Goal: Information Seeking & Learning: Learn about a topic

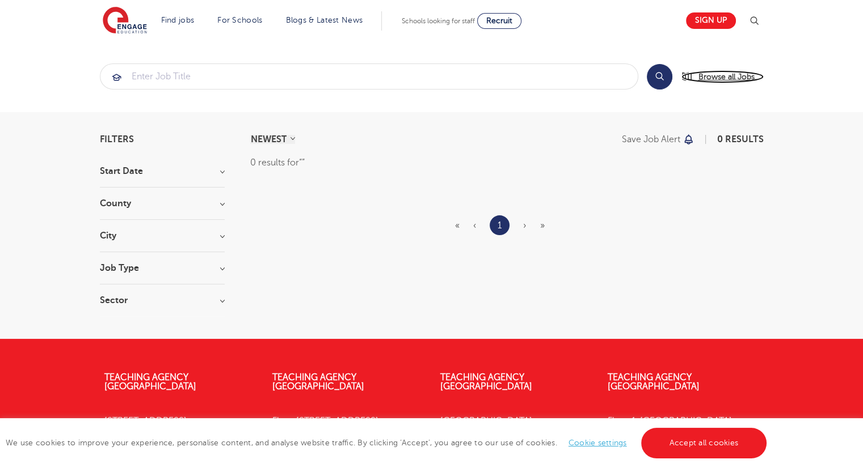
click at [722, 74] on span "Browse all Jobs" at bounding box center [726, 76] width 56 height 13
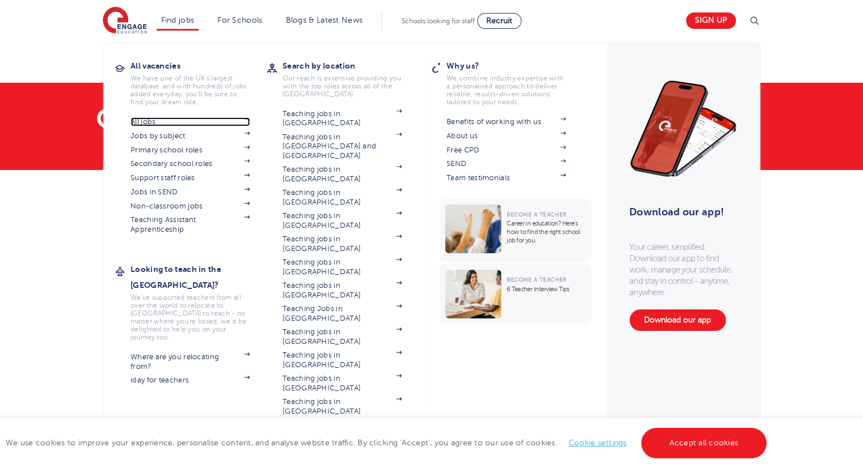
click at [250, 118] on img at bounding box center [247, 118] width 6 height 3
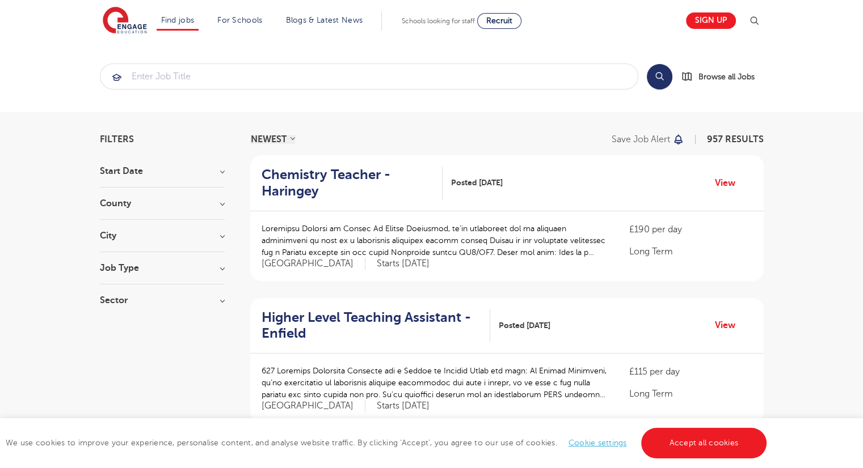
click at [206, 173] on h3 "Start Date" at bounding box center [162, 171] width 125 height 9
click at [218, 268] on h3 "Job Type" at bounding box center [162, 268] width 125 height 9
click at [117, 290] on label "Long Term 48" at bounding box center [148, 291] width 63 height 15
click at [117, 290] on input "Long Term 48" at bounding box center [120, 289] width 7 height 7
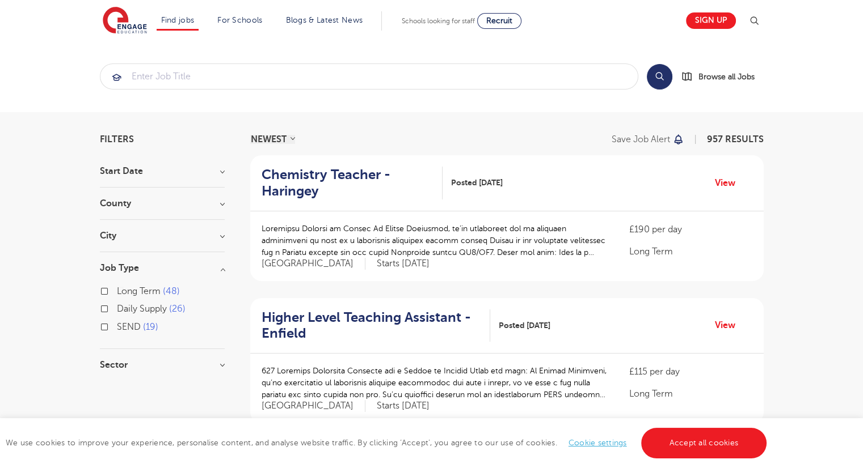
checkbox input "true"
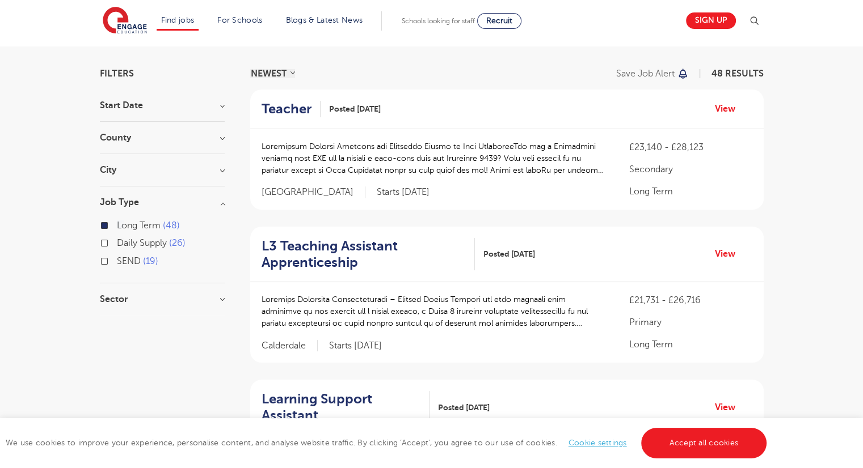
scroll to position [66, 0]
click at [217, 300] on h3 "Sector" at bounding box center [162, 299] width 125 height 9
click at [117, 340] on label "Secondary 13" at bounding box center [147, 340] width 61 height 15
click at [117, 340] on input "Secondary 13" at bounding box center [120, 338] width 7 height 7
checkbox input "true"
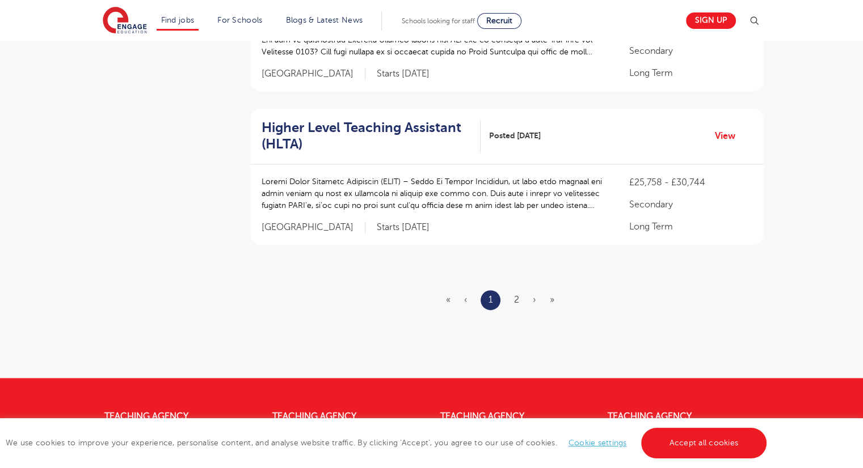
scroll to position [1363, 0]
click at [518, 301] on link "2" at bounding box center [516, 299] width 5 height 10
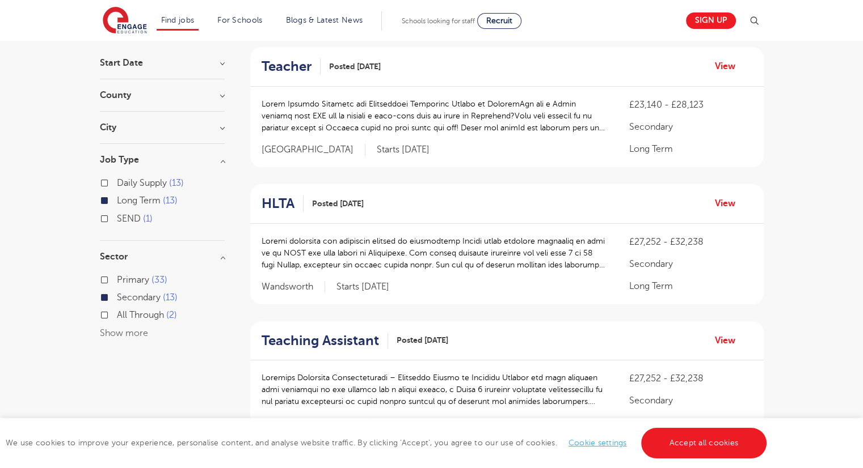
scroll to position [108, 0]
click at [117, 314] on label "All Through 2" at bounding box center [147, 315] width 60 height 15
click at [117, 314] on input "All Through 2" at bounding box center [120, 314] width 7 height 7
checkbox input "true"
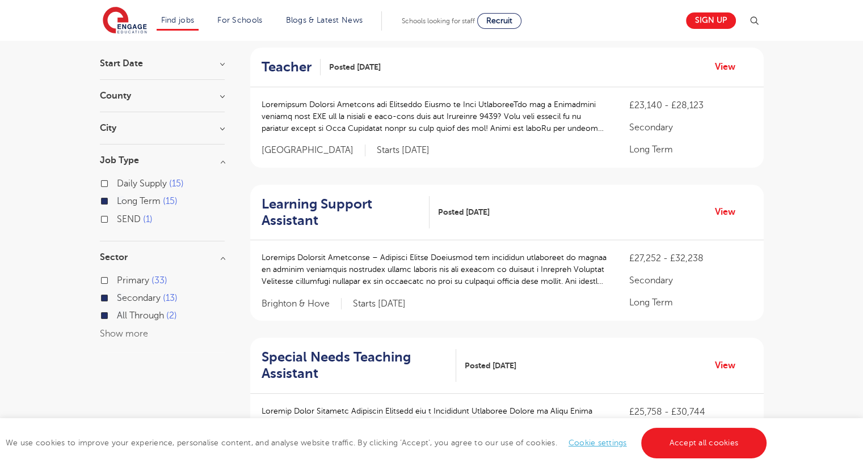
click at [117, 298] on label "Secondary 13" at bounding box center [147, 298] width 61 height 15
click at [117, 298] on input "Secondary 13" at bounding box center [120, 296] width 7 height 7
checkbox input "false"
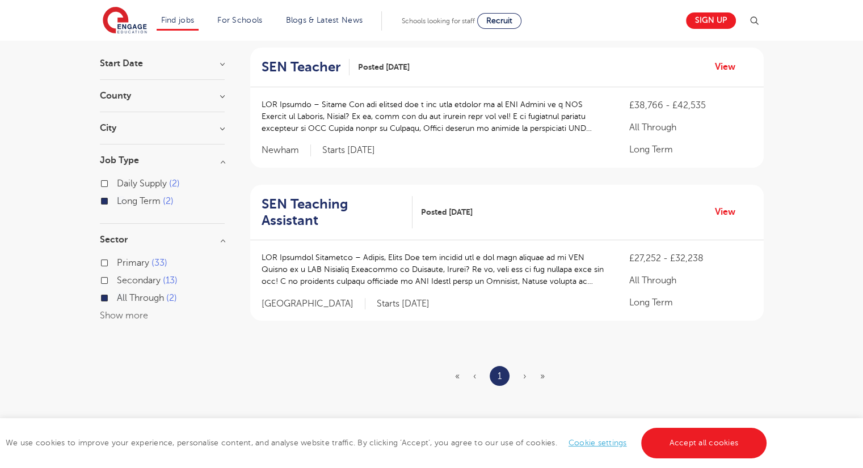
click at [117, 297] on label "All Through 2" at bounding box center [147, 298] width 60 height 15
click at [117, 297] on input "All Through 2" at bounding box center [120, 296] width 7 height 7
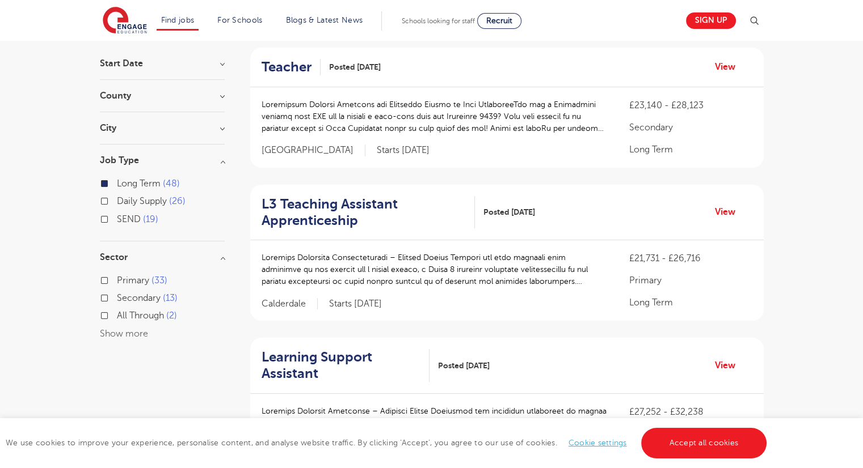
click at [117, 278] on label "Primary 33" at bounding box center [142, 280] width 50 height 15
click at [117, 278] on input "Primary 33" at bounding box center [120, 279] width 7 height 7
checkbox input "true"
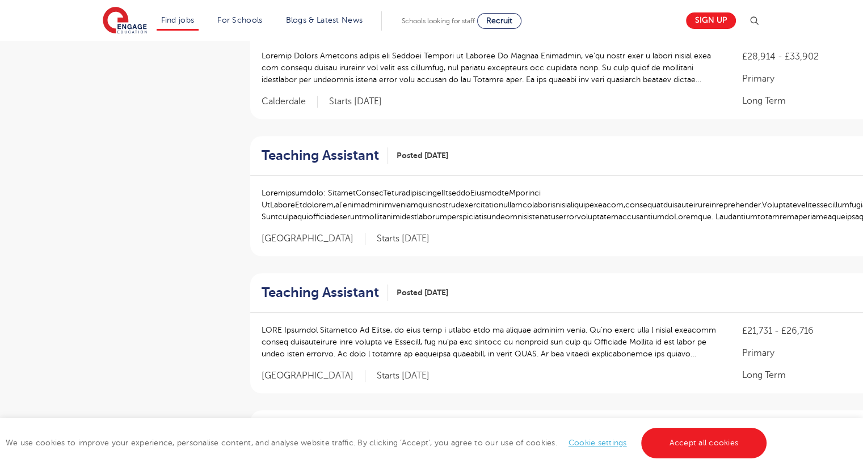
scroll to position [753, 0]
